Goal: Information Seeking & Learning: Learn about a topic

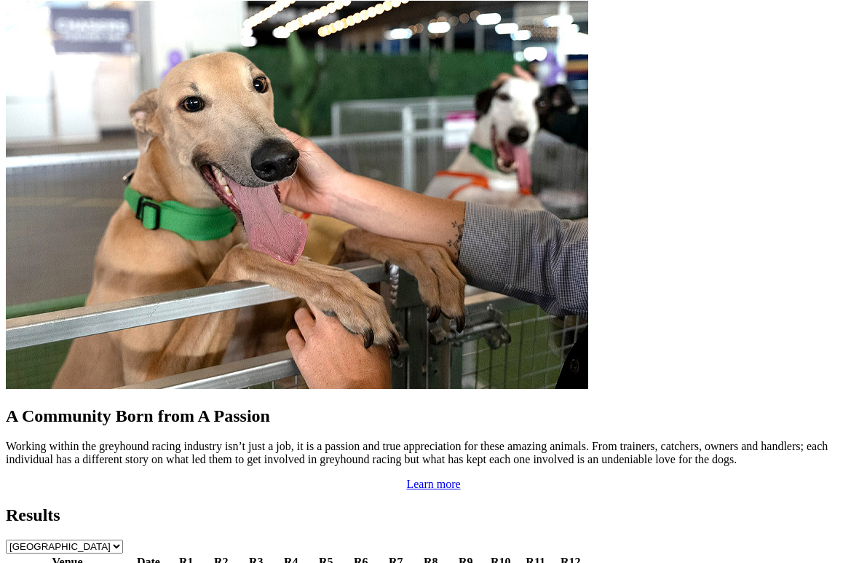
scroll to position [1228, 0]
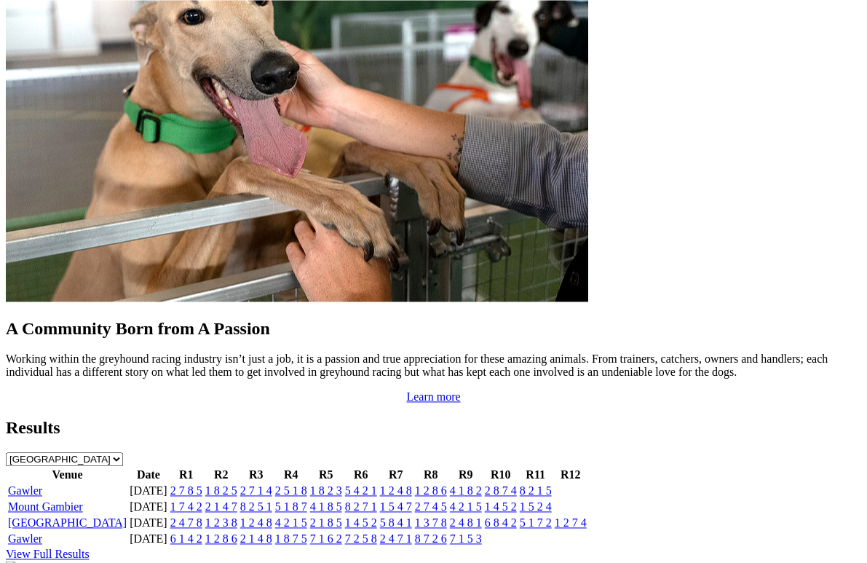
scroll to position [1315, 0]
click at [412, 516] on link "5 8 4 1" at bounding box center [396, 522] width 32 height 12
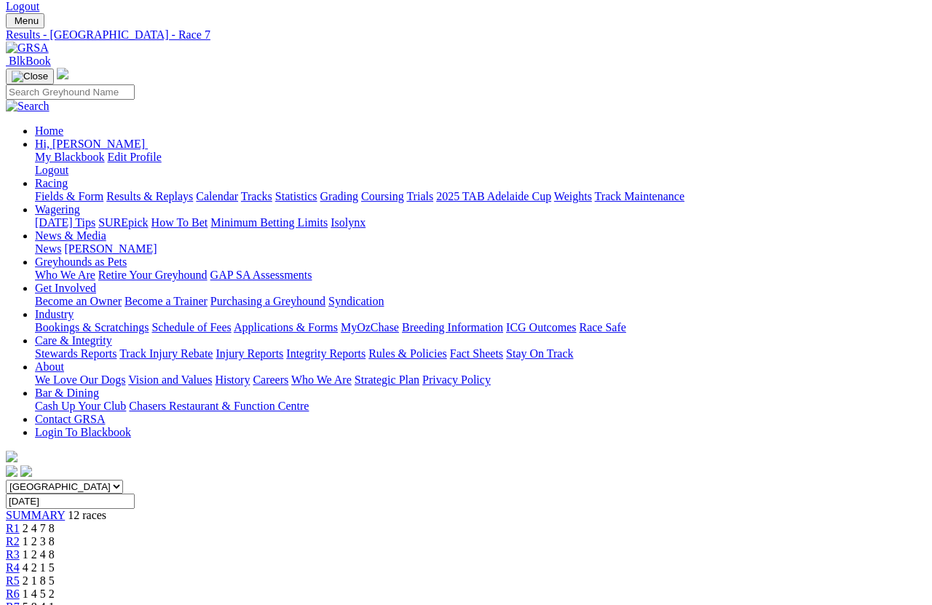
scroll to position [110, 0]
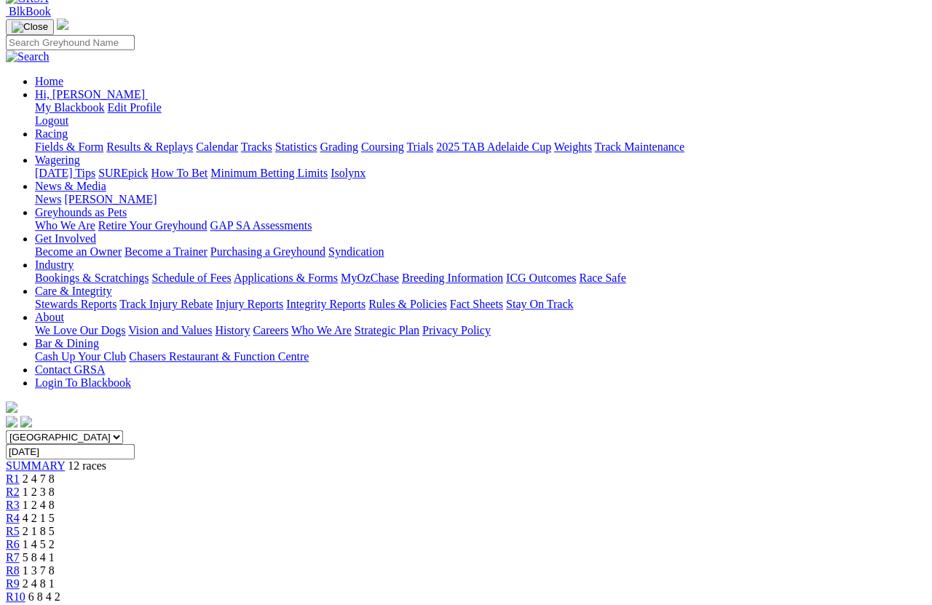
click at [20, 539] on span "R8" at bounding box center [13, 570] width 14 height 12
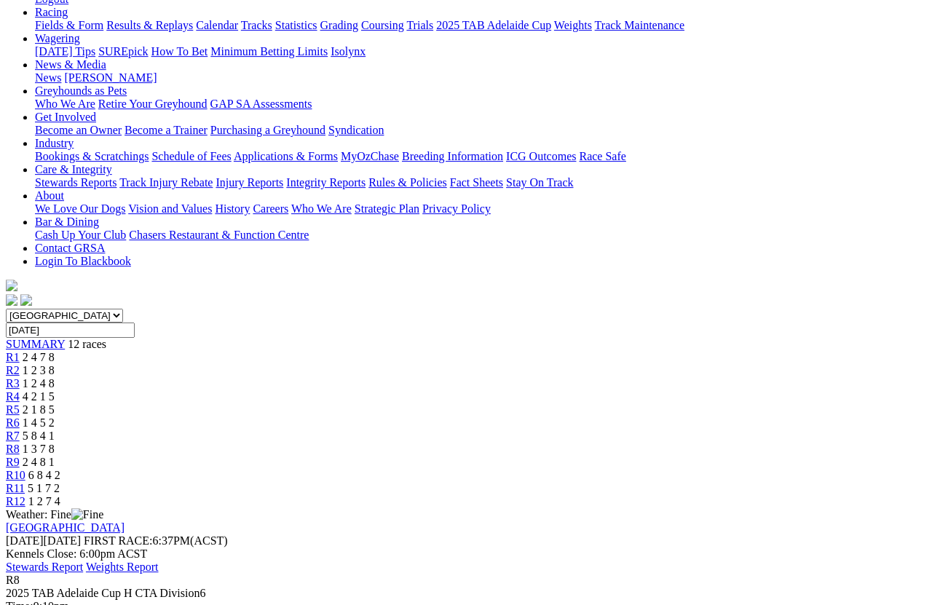
scroll to position [233, 0]
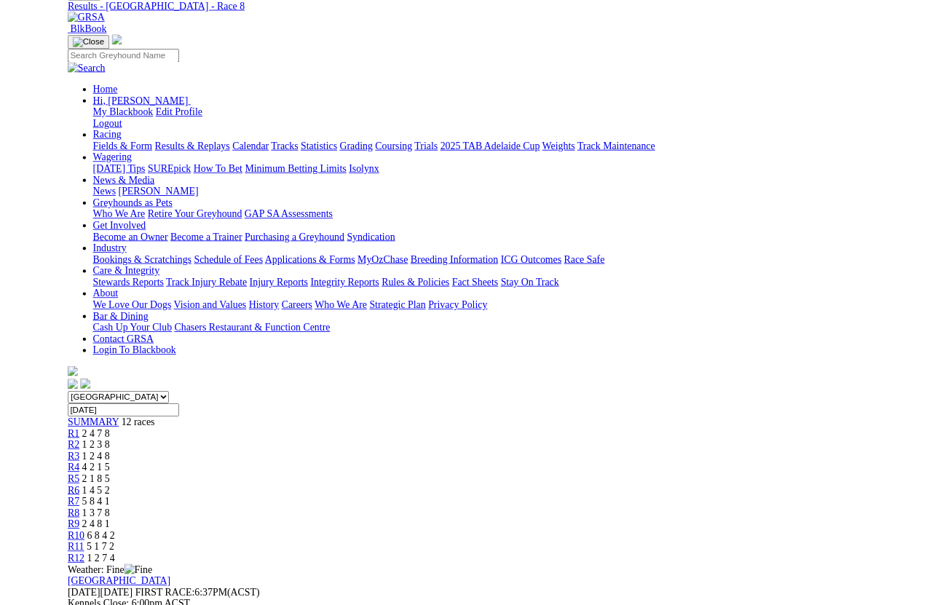
scroll to position [341, 0]
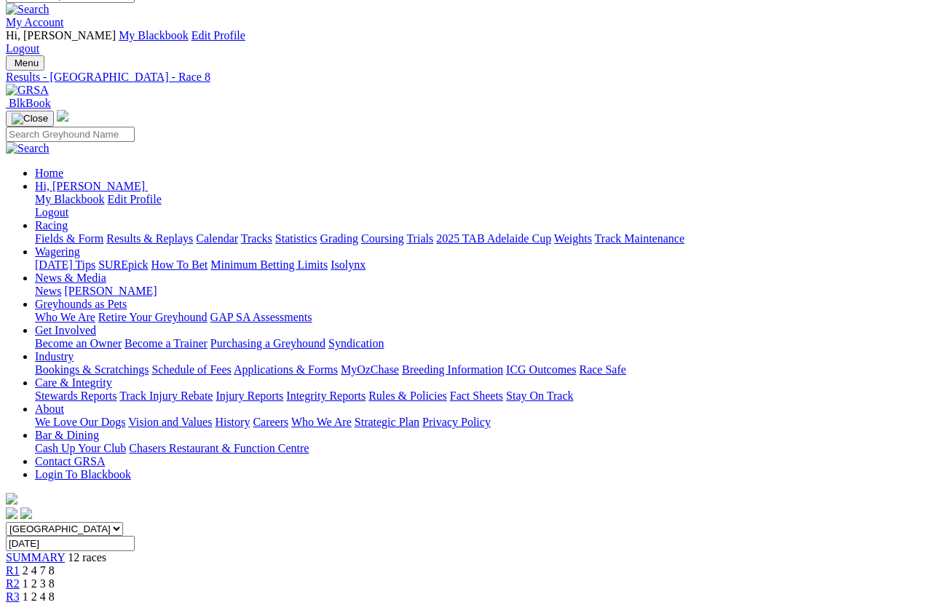
scroll to position [0, 0]
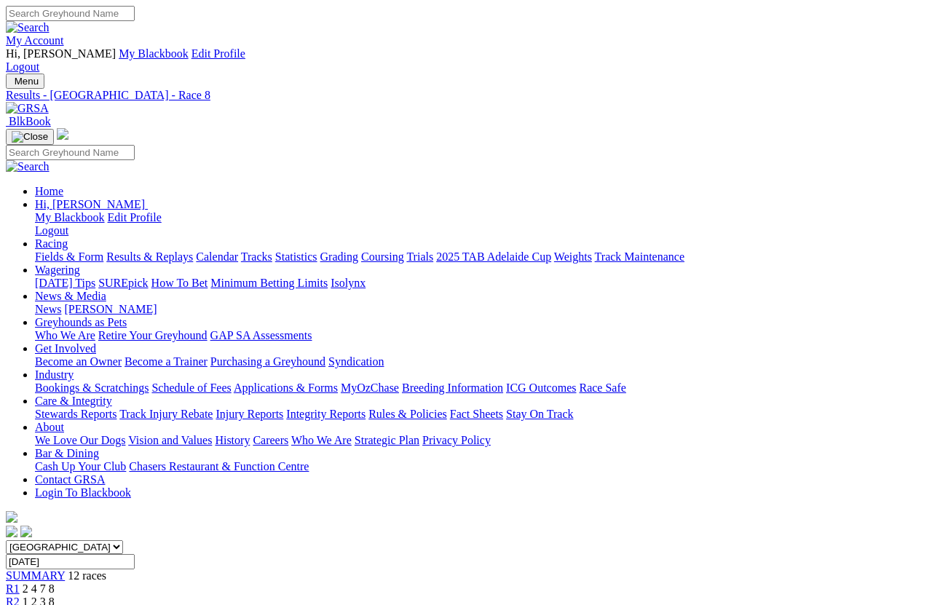
click at [317, 250] on link "Statistics" at bounding box center [296, 256] width 42 height 12
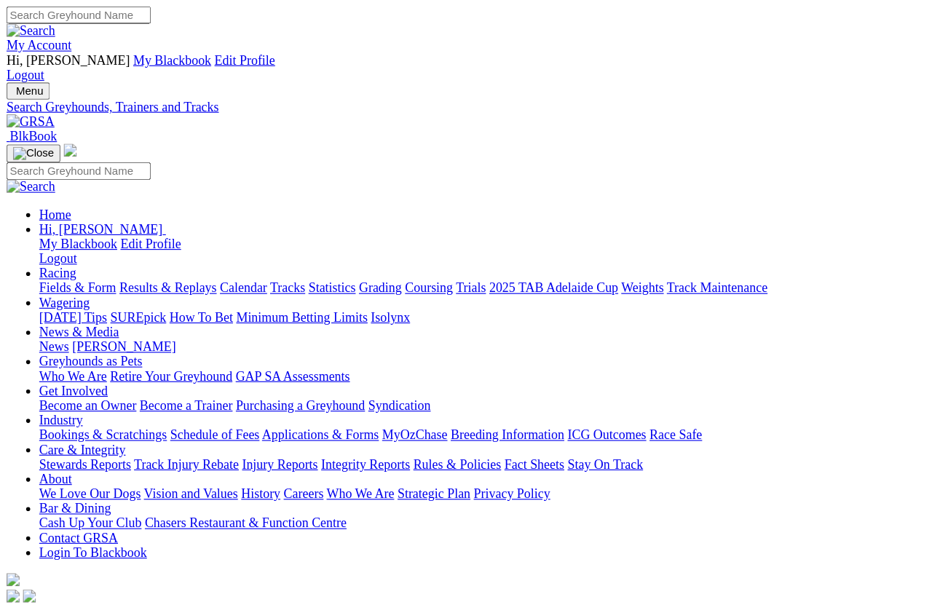
scroll to position [10, 0]
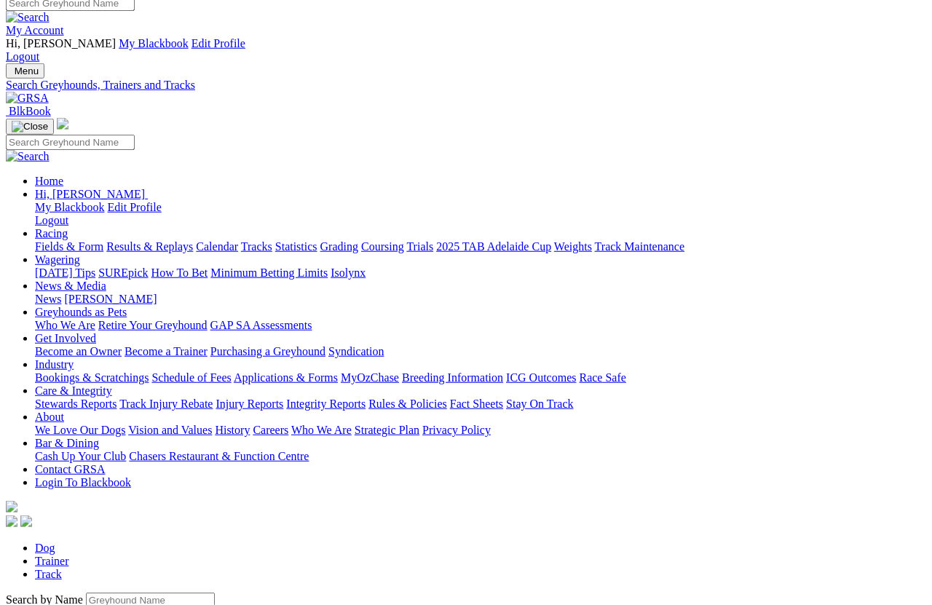
click at [113, 539] on input "Search by Greyhound name" at bounding box center [150, 600] width 129 height 15
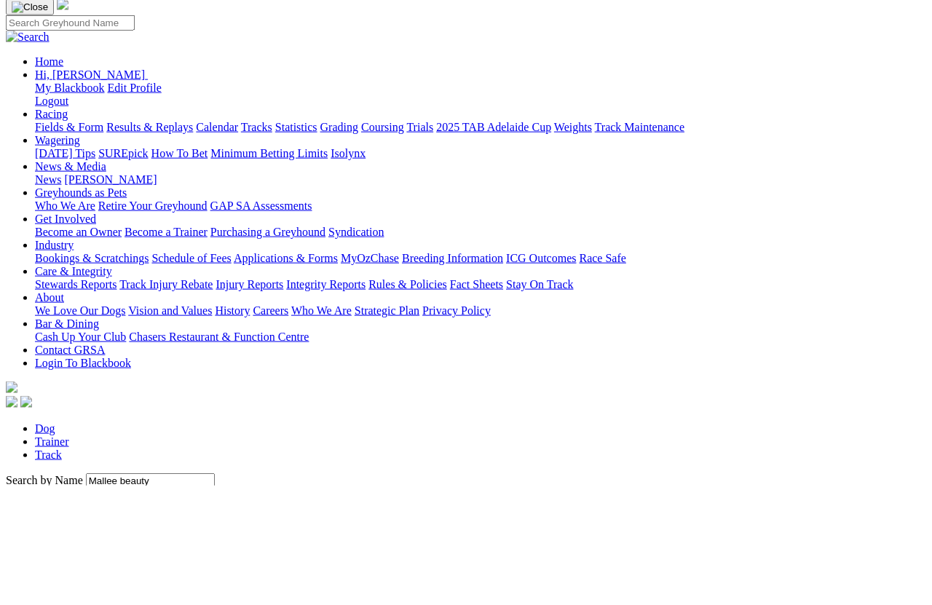
scroll to position [130, 0]
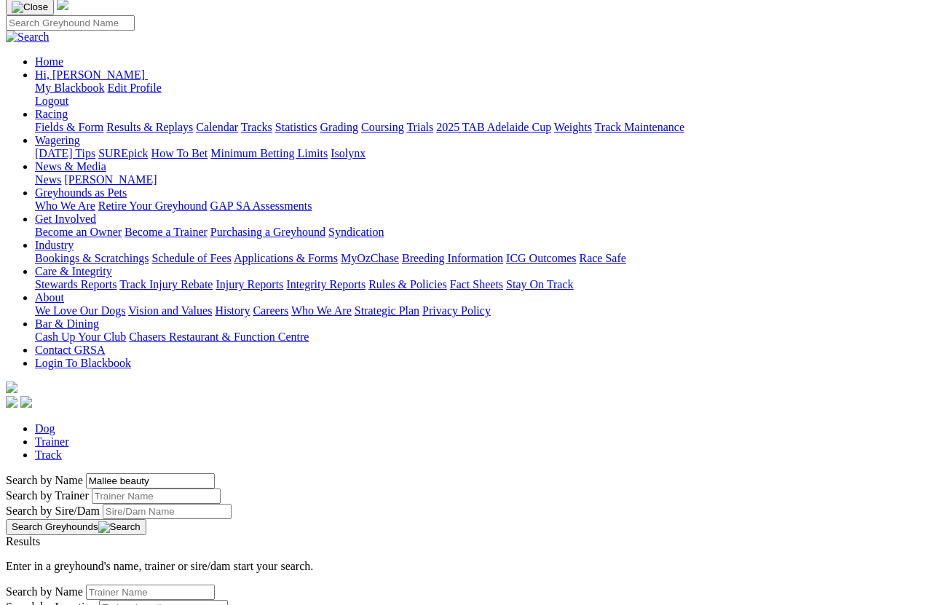
type input "Mallee beauty"
click at [146, 519] on button "Search Greyhounds" at bounding box center [76, 527] width 141 height 16
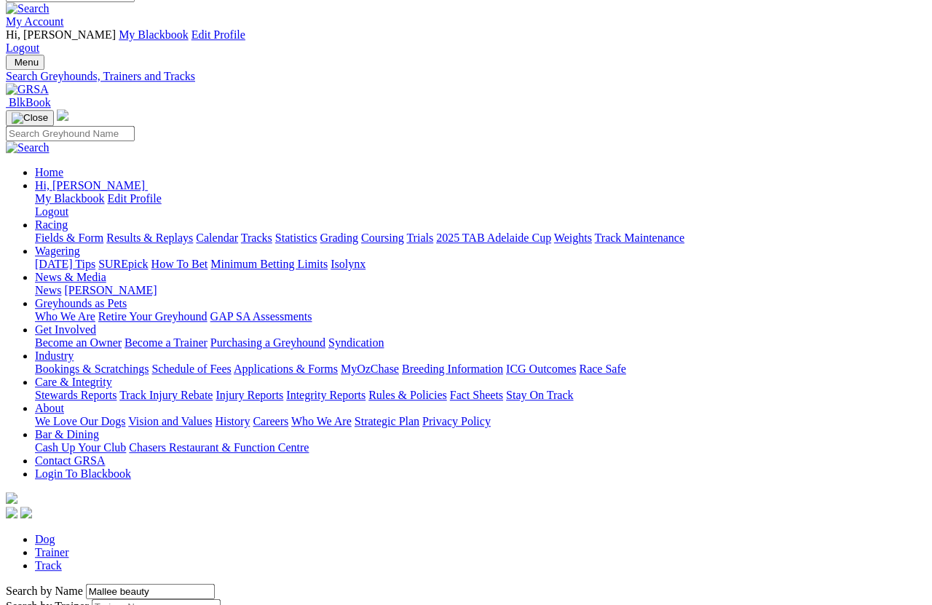
scroll to position [19, 0]
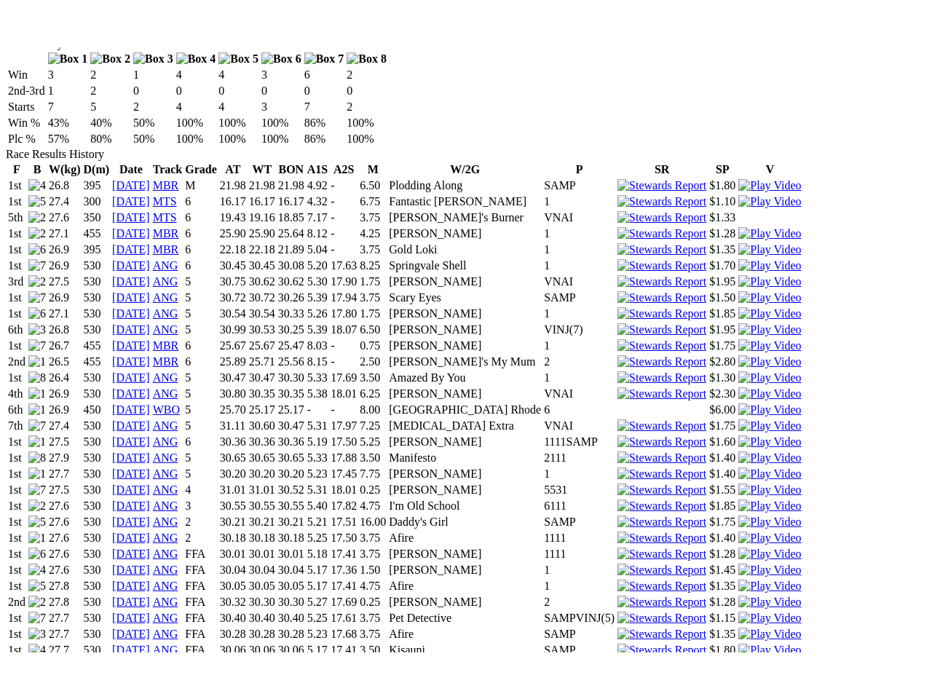
scroll to position [1050, 0]
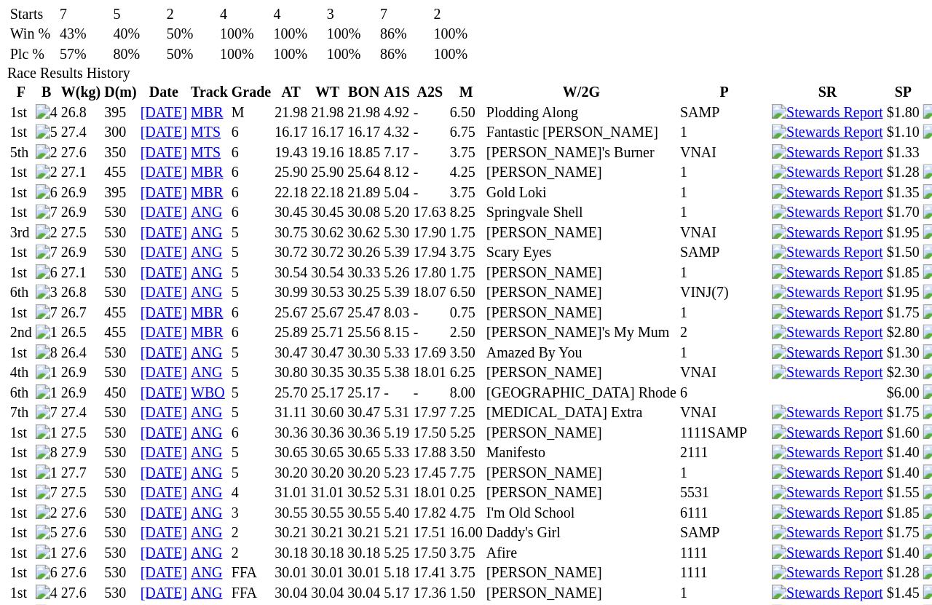
scroll to position [1077, 0]
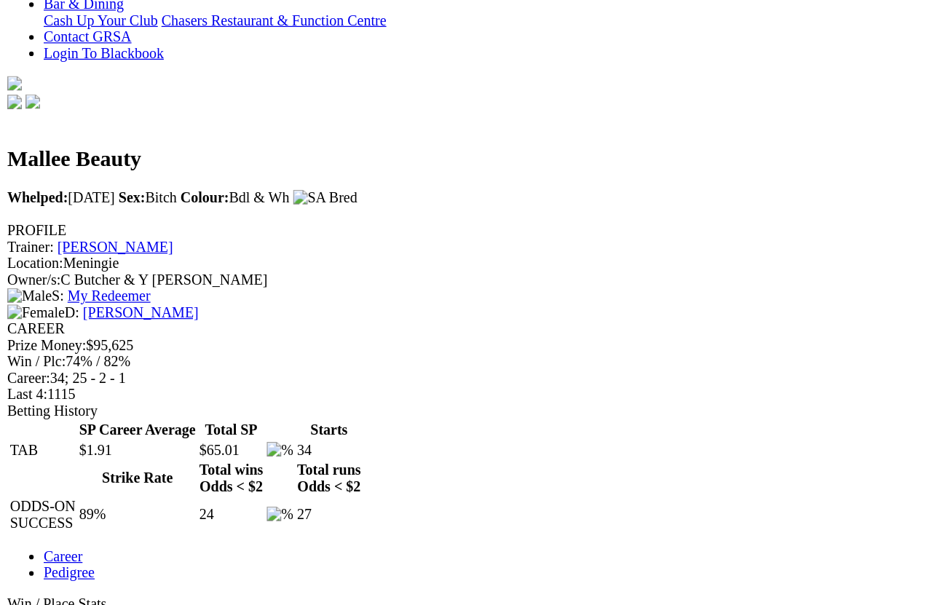
scroll to position [435, 0]
